Goal: Task Accomplishment & Management: Manage account settings

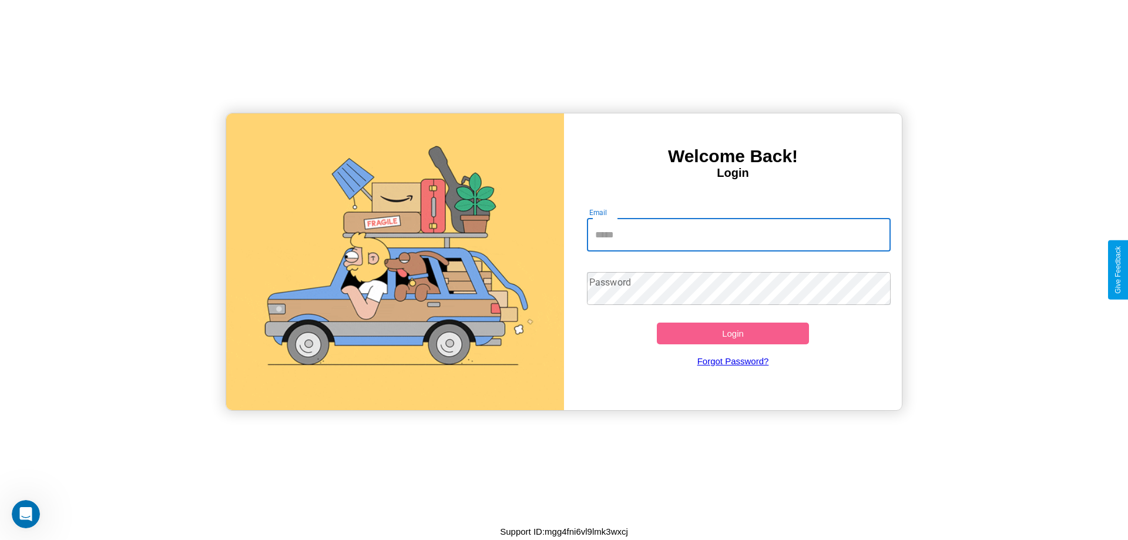
click at [739, 234] on input "Email" at bounding box center [739, 235] width 304 height 33
type input "**********"
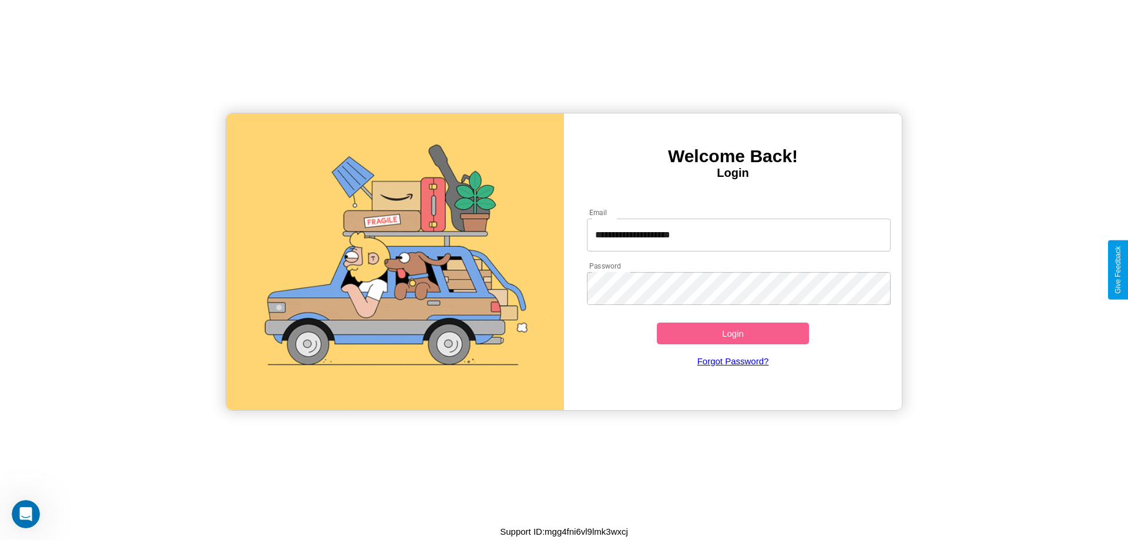
click at [733, 333] on button "Login" at bounding box center [733, 334] width 152 height 22
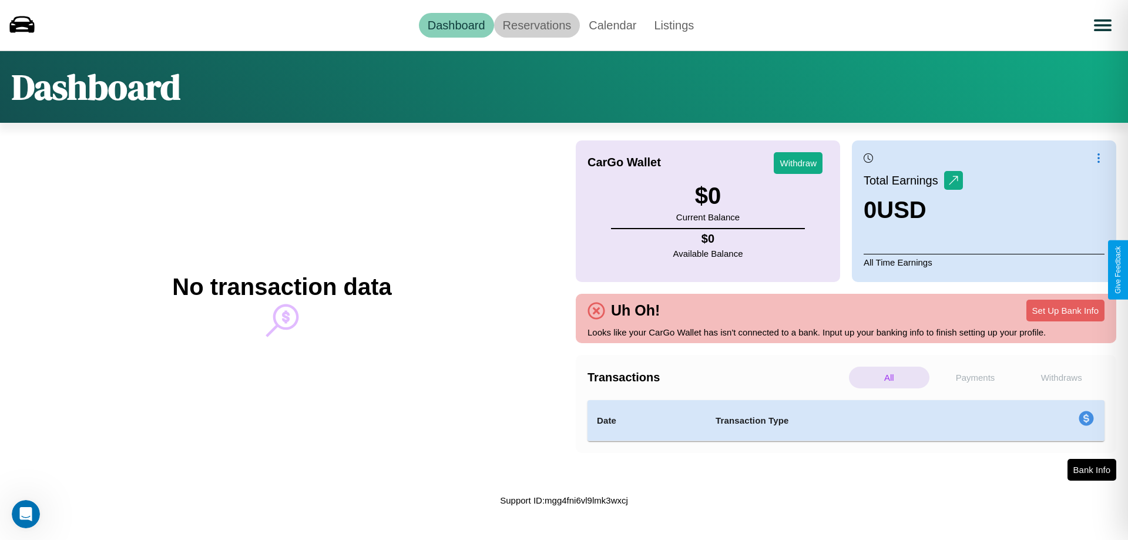
click at [537, 25] on link "Reservations" at bounding box center [537, 25] width 86 height 25
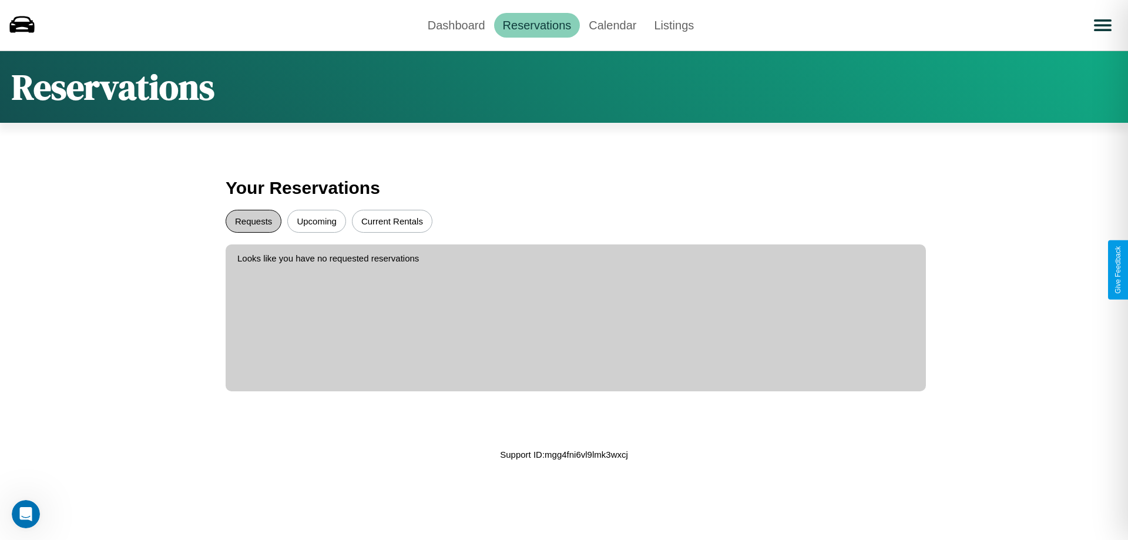
click at [253, 221] on button "Requests" at bounding box center [254, 221] width 56 height 23
click at [317, 221] on button "Upcoming" at bounding box center [316, 221] width 59 height 23
click at [612, 25] on link "Calendar" at bounding box center [612, 25] width 65 height 25
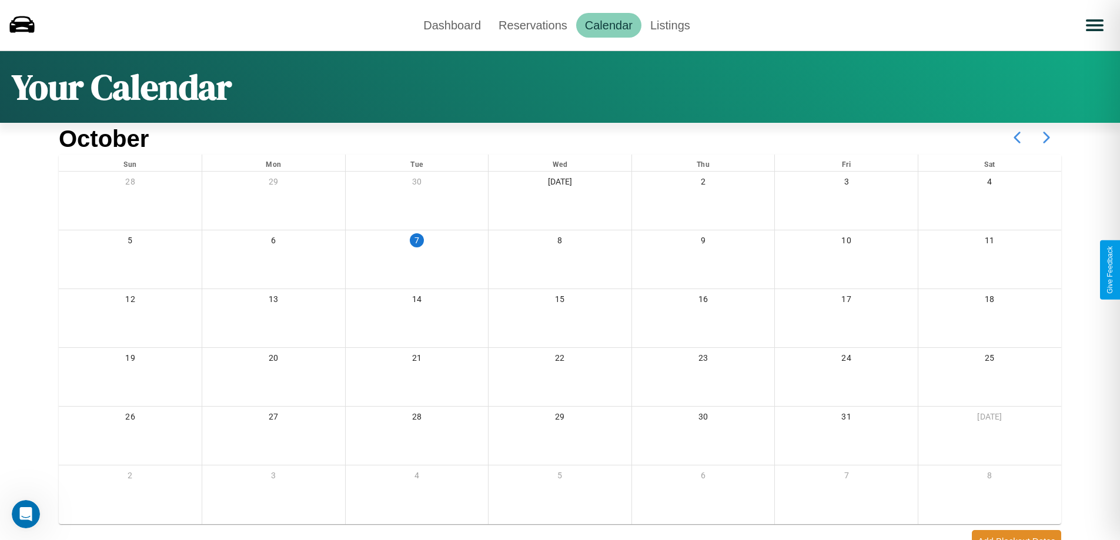
click at [1046, 138] on icon at bounding box center [1045, 137] width 29 height 29
click at [452, 25] on link "Dashboard" at bounding box center [451, 25] width 75 height 25
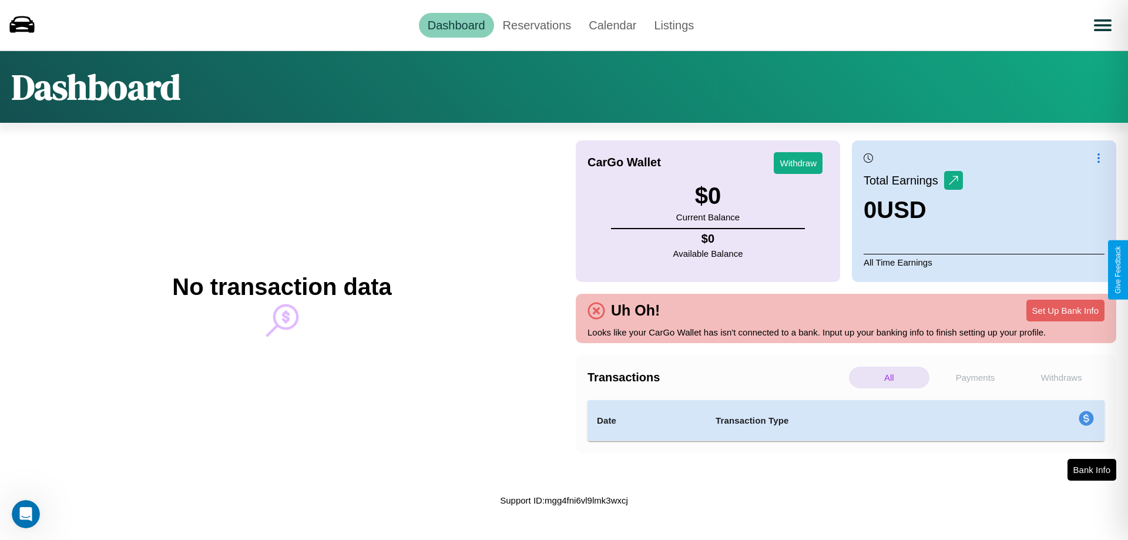
click at [1061, 377] on p "Withdraws" at bounding box center [1061, 378] width 81 height 22
click at [889, 377] on p "All" at bounding box center [889, 378] width 81 height 22
click at [1061, 377] on p "Withdraws" at bounding box center [1061, 378] width 81 height 22
